Goal: Task Accomplishment & Management: Manage account settings

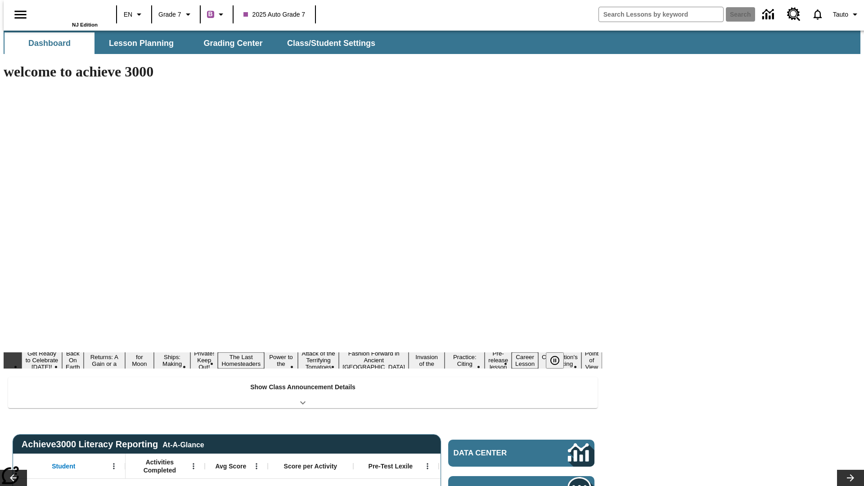
type input "-1"
click at [327, 43] on span "Class/Student Settings" at bounding box center [332, 43] width 88 height 10
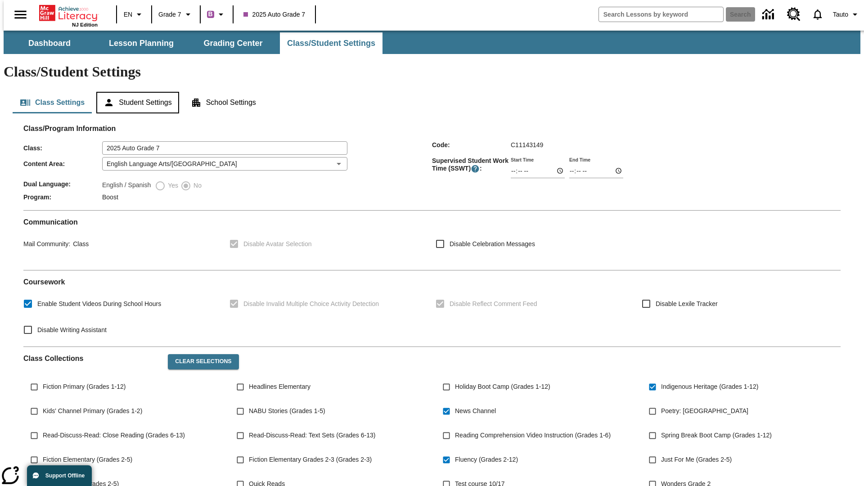
click at [135, 92] on button "Student Settings" at bounding box center [137, 103] width 82 height 22
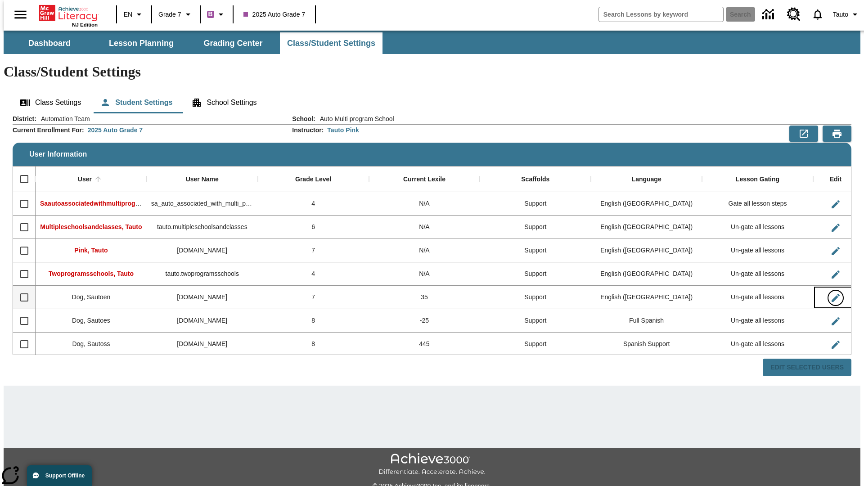
click at [832, 294] on icon "Edit User" at bounding box center [836, 298] width 8 height 8
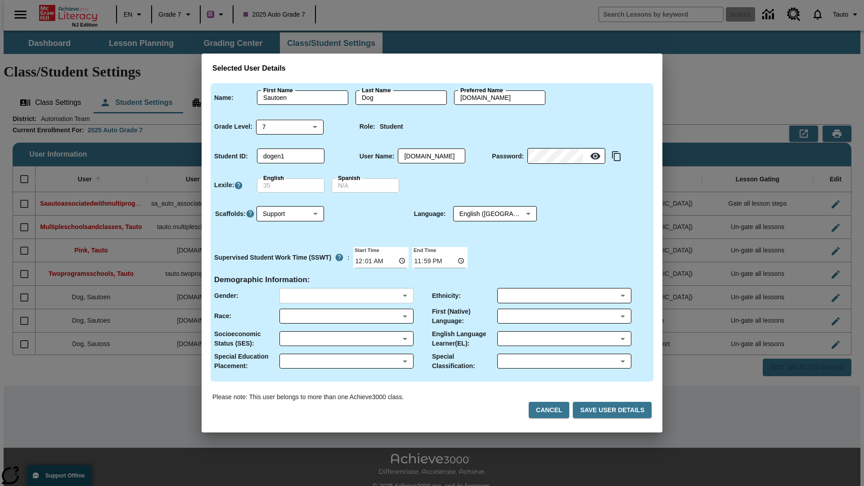
click at [346, 296] on body "Skip to main content NJ Edition EN Grade 7 B 2025 Auto Grade 7 Search 0 Tauto D…" at bounding box center [432, 268] width 857 height 475
click at [346, 316] on body "Skip to main content NJ Edition EN Grade 7 B 2025 Auto Grade 7 Search 0 Tauto D…" at bounding box center [432, 268] width 857 height 475
click at [346, 339] on body "Skip to main content NJ Edition EN Grade 7 B 2025 Auto Grade 7 Search 0 Tauto D…" at bounding box center [432, 268] width 857 height 475
click at [346, 361] on body "Skip to main content NJ Edition EN Grade 7 B 2025 Auto Grade 7 Search 0 Tauto D…" at bounding box center [432, 268] width 857 height 475
click at [564, 296] on body "Skip to main content NJ Edition EN Grade 7 B 2025 Auto Grade 7 Search 0 Tauto D…" at bounding box center [432, 268] width 857 height 475
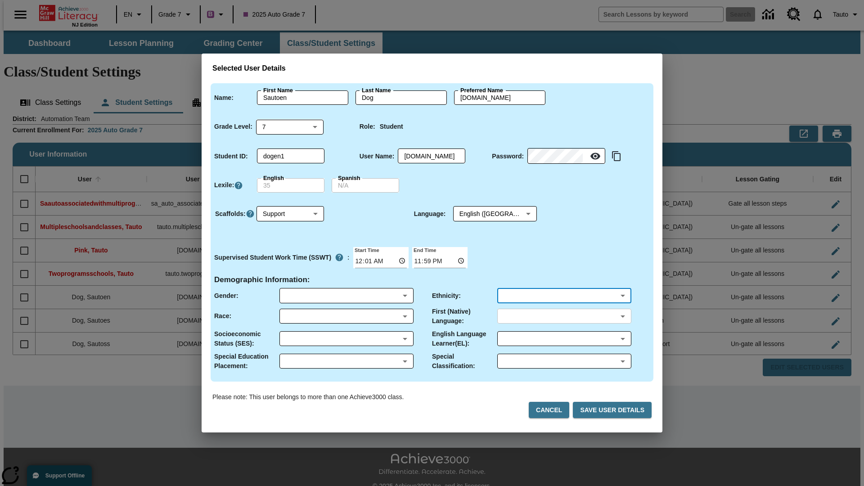
click at [564, 316] on body "Skip to main content NJ Edition EN Grade 7 B 2025 Auto Grade 7 Search 0 Tauto D…" at bounding box center [432, 268] width 857 height 475
click at [564, 339] on body "Skip to main content NJ Edition EN Grade 7 B 2025 Auto Grade 7 Search 0 Tauto D…" at bounding box center [432, 268] width 857 height 475
click at [564, 361] on body "Skip to main content NJ Edition EN Grade 7 B 2025 Auto Grade 7 Search 0 Tauto D…" at bounding box center [432, 268] width 857 height 475
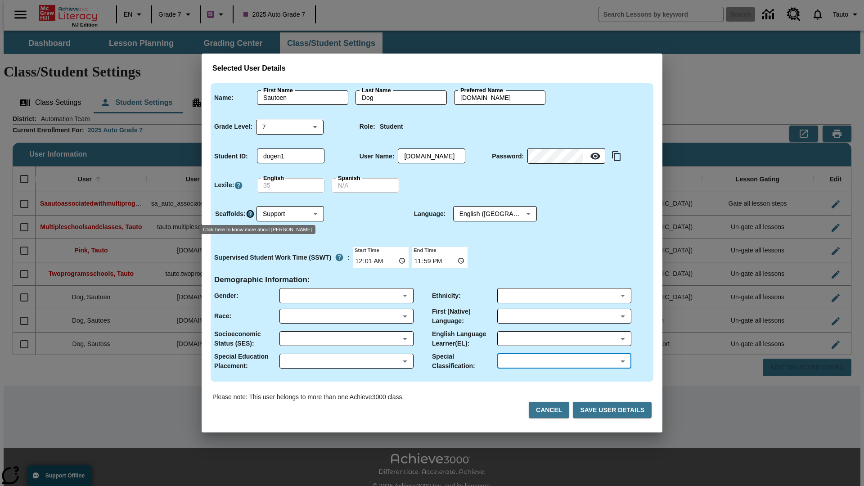
click at [250, 214] on icon "Click here to know more about Scaffolds" at bounding box center [250, 213] width 9 height 9
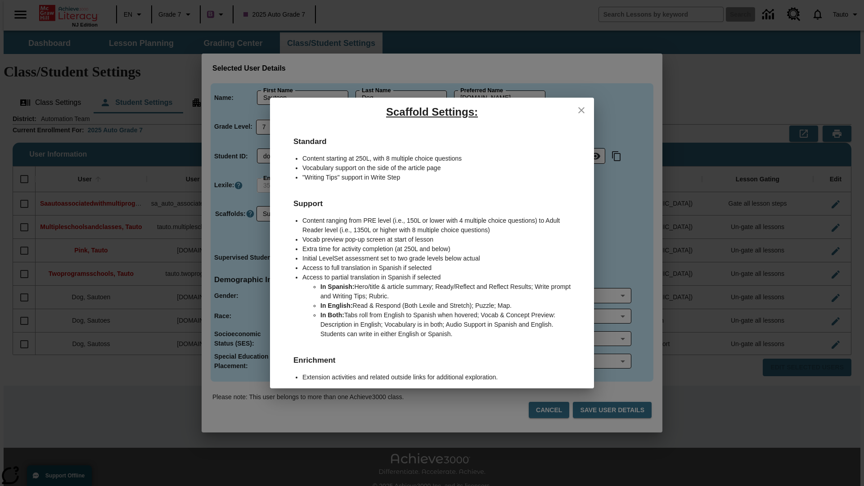
click at [582, 110] on icon "close" at bounding box center [581, 110] width 6 height 6
